Goal: Task Accomplishment & Management: Use online tool/utility

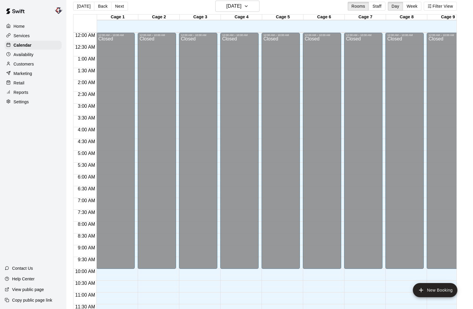
scroll to position [290, 0]
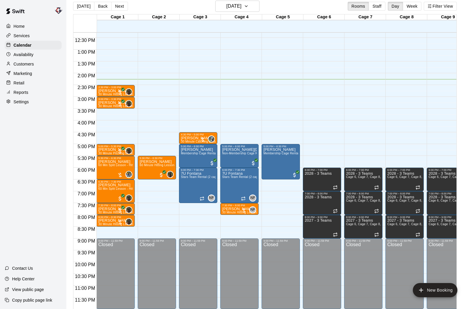
click at [16, 73] on p "Marketing" at bounding box center [23, 73] width 19 height 6
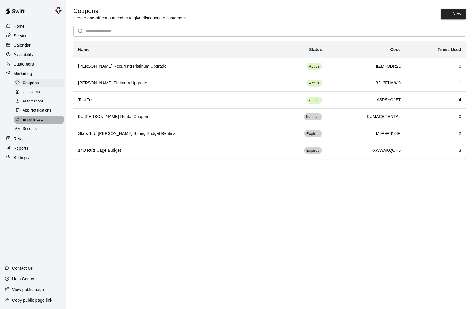
click at [27, 120] on span "Email Blasts" at bounding box center [33, 120] width 21 height 6
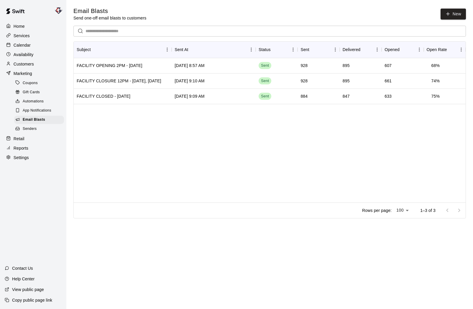
click at [35, 103] on span "Automations" at bounding box center [33, 102] width 21 height 6
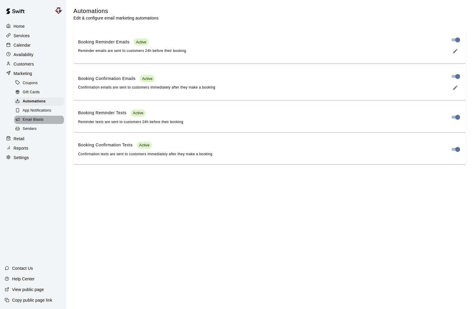
click at [32, 120] on span "Email Blasts" at bounding box center [33, 120] width 21 height 6
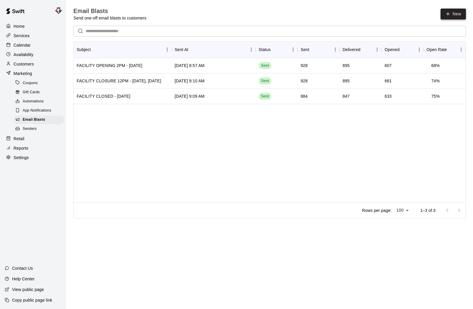
click at [462, 14] on link "New" at bounding box center [453, 14] width 25 height 11
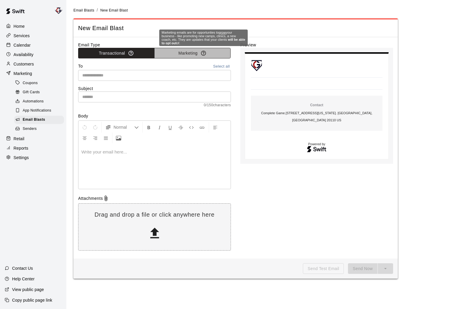
click at [204, 53] on icon "button" at bounding box center [203, 53] width 5 height 5
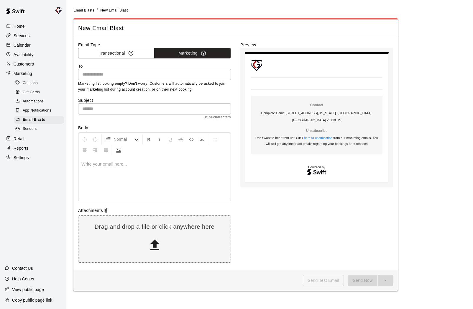
click at [23, 45] on p "Calendar" at bounding box center [22, 45] width 17 height 6
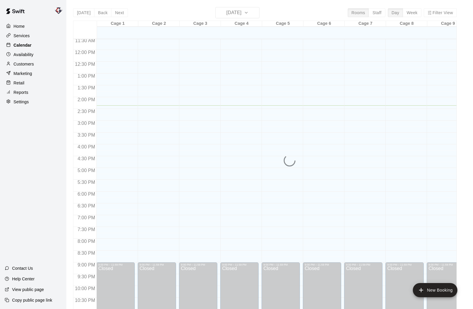
scroll to position [0, 0]
